Goal: Transaction & Acquisition: Purchase product/service

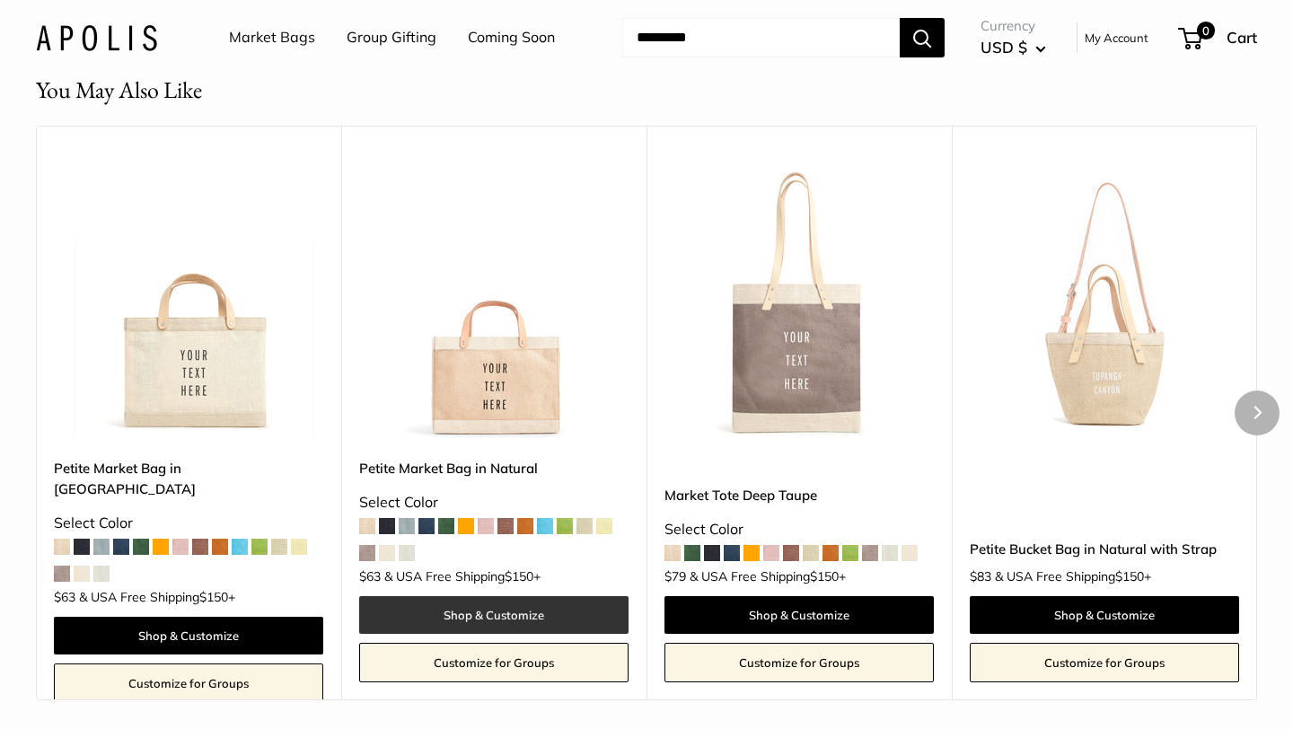
scroll to position [2792, 0]
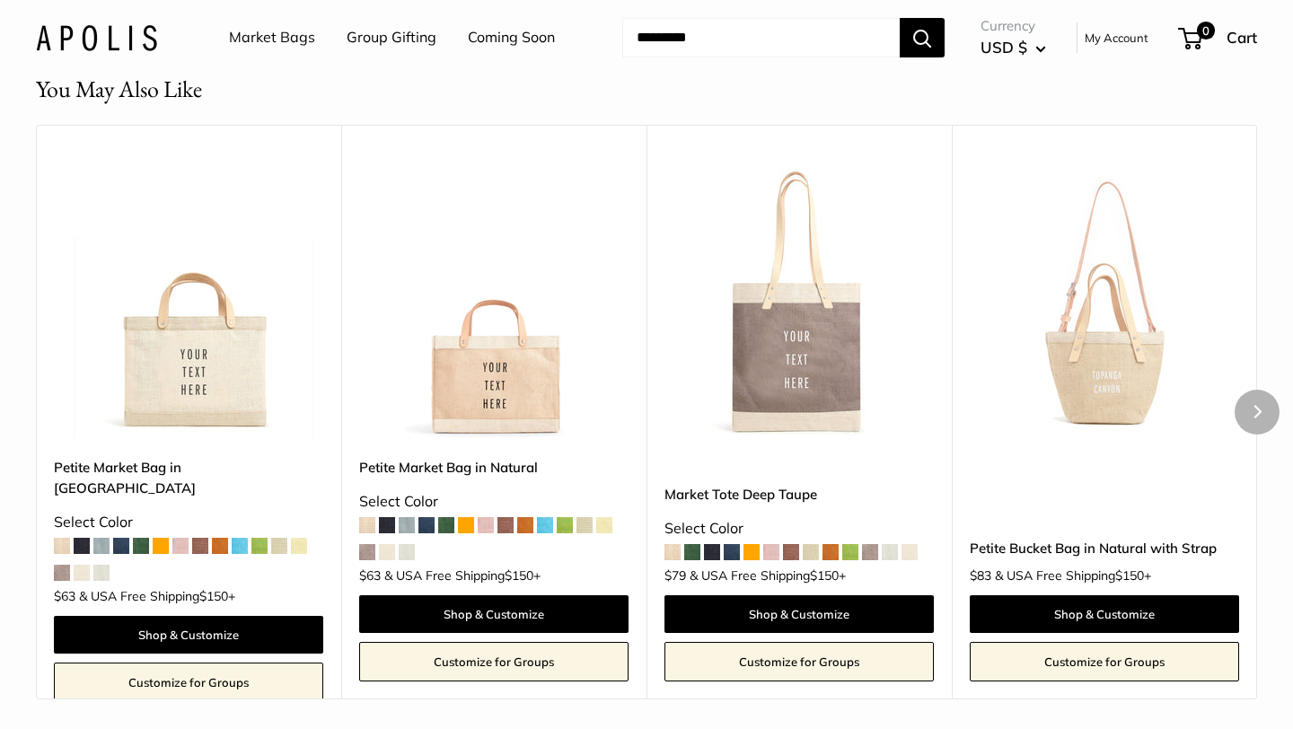
click at [0, 0] on img at bounding box center [0, 0] width 0 height 0
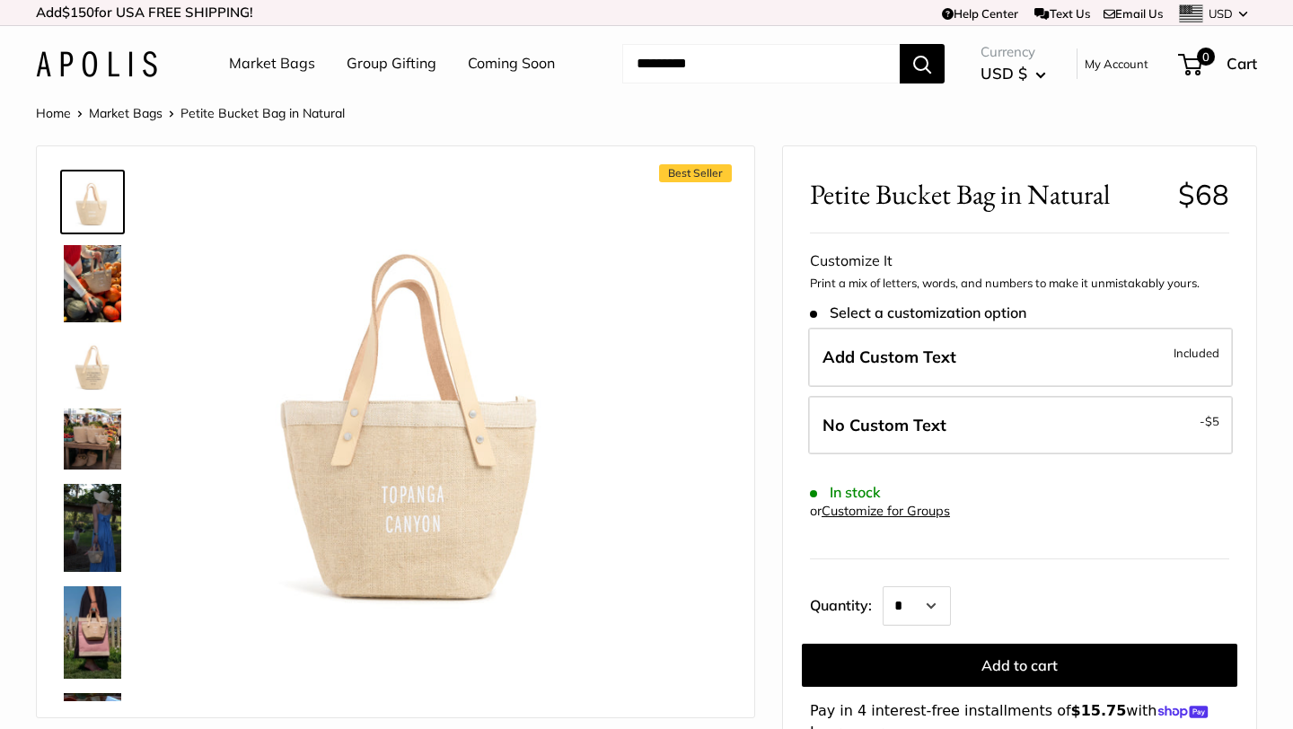
click at [744, 67] on input "Search..." at bounding box center [760, 63] width 277 height 39
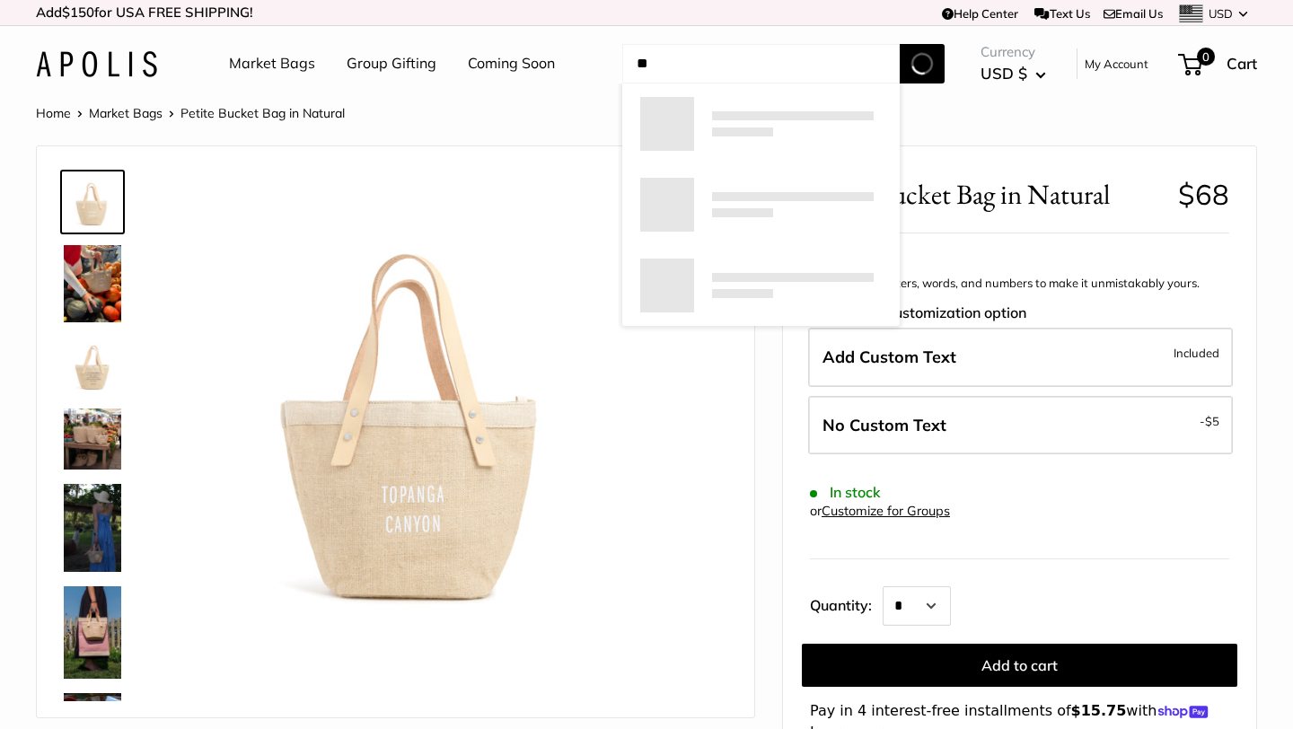
type input "*"
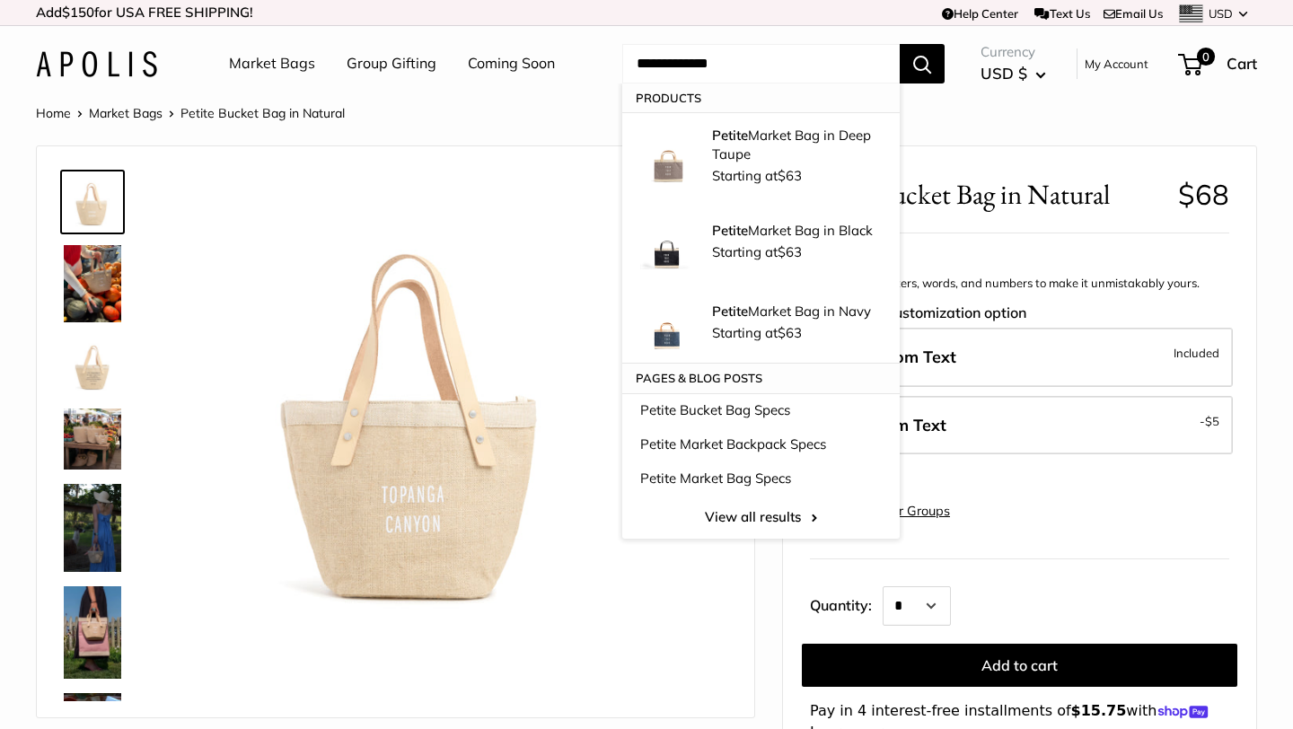
type input "**********"
click at [899, 44] on button "Search" at bounding box center [921, 63] width 45 height 39
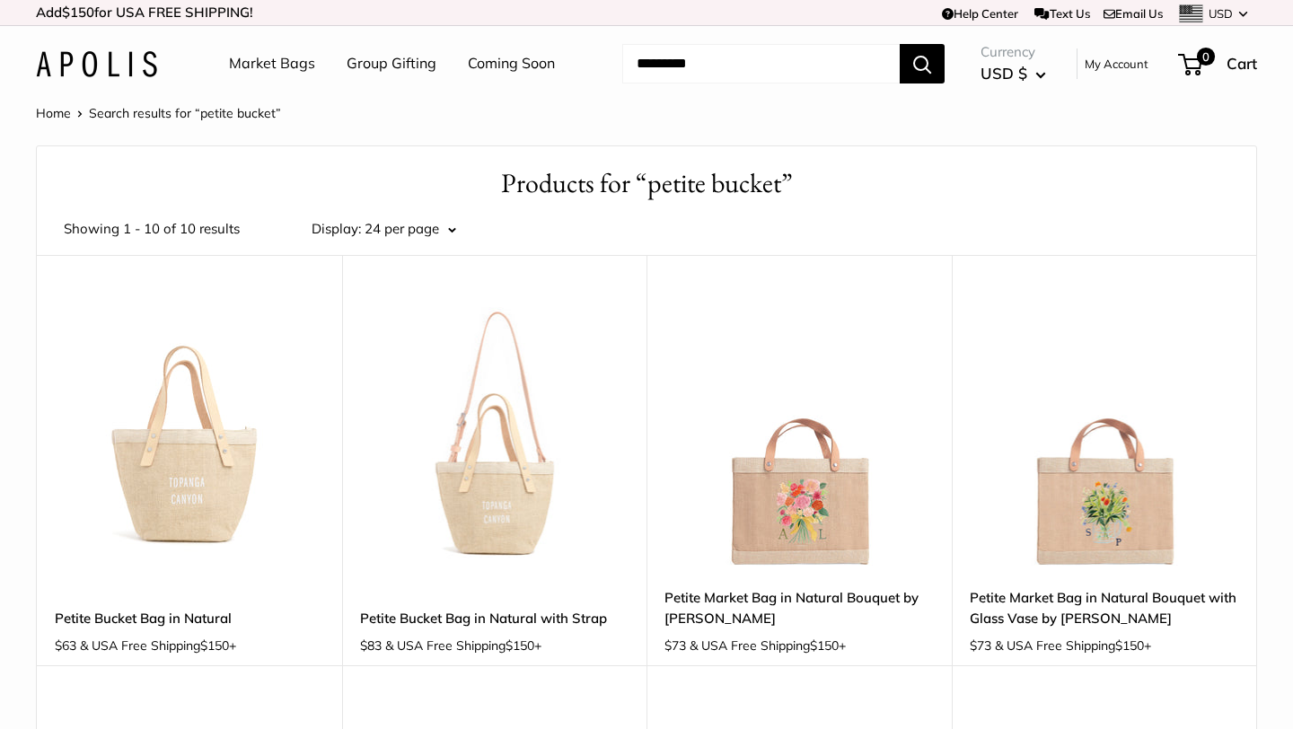
click at [0, 0] on img at bounding box center [0, 0] width 0 height 0
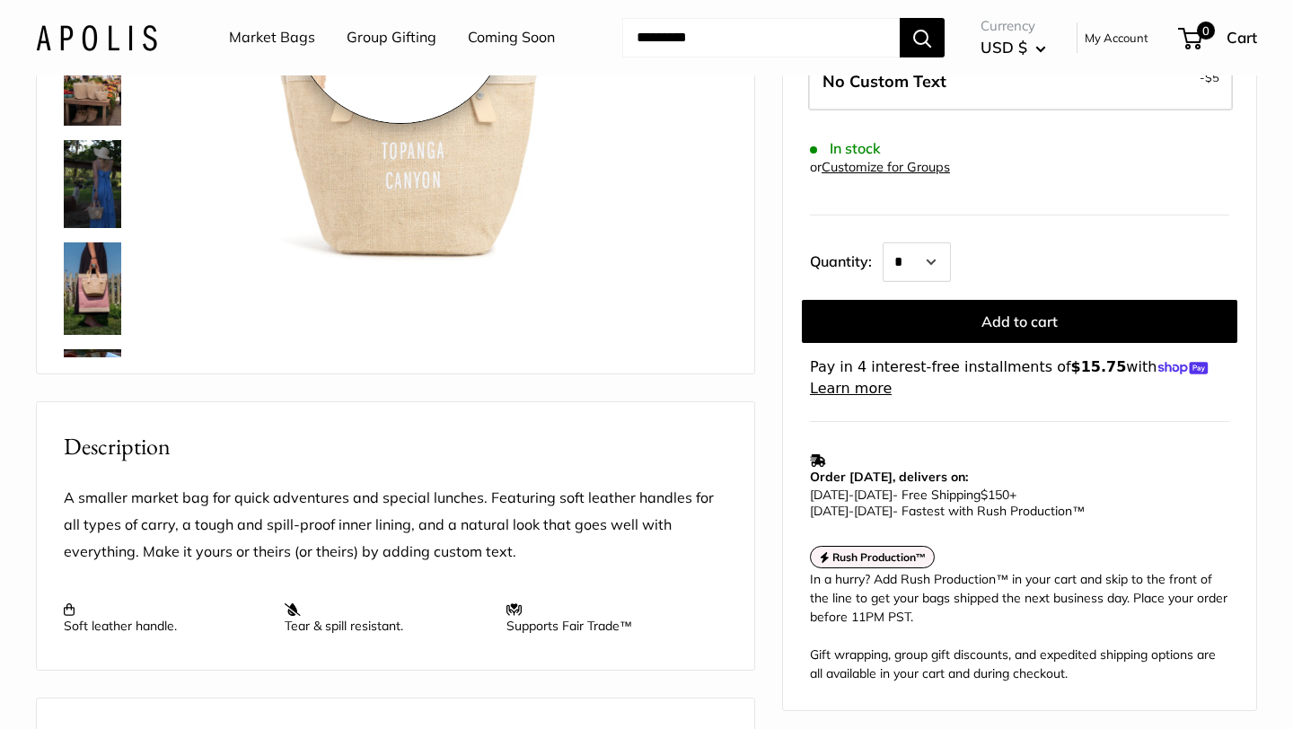
scroll to position [346, 0]
